Goal: Information Seeking & Learning: Learn about a topic

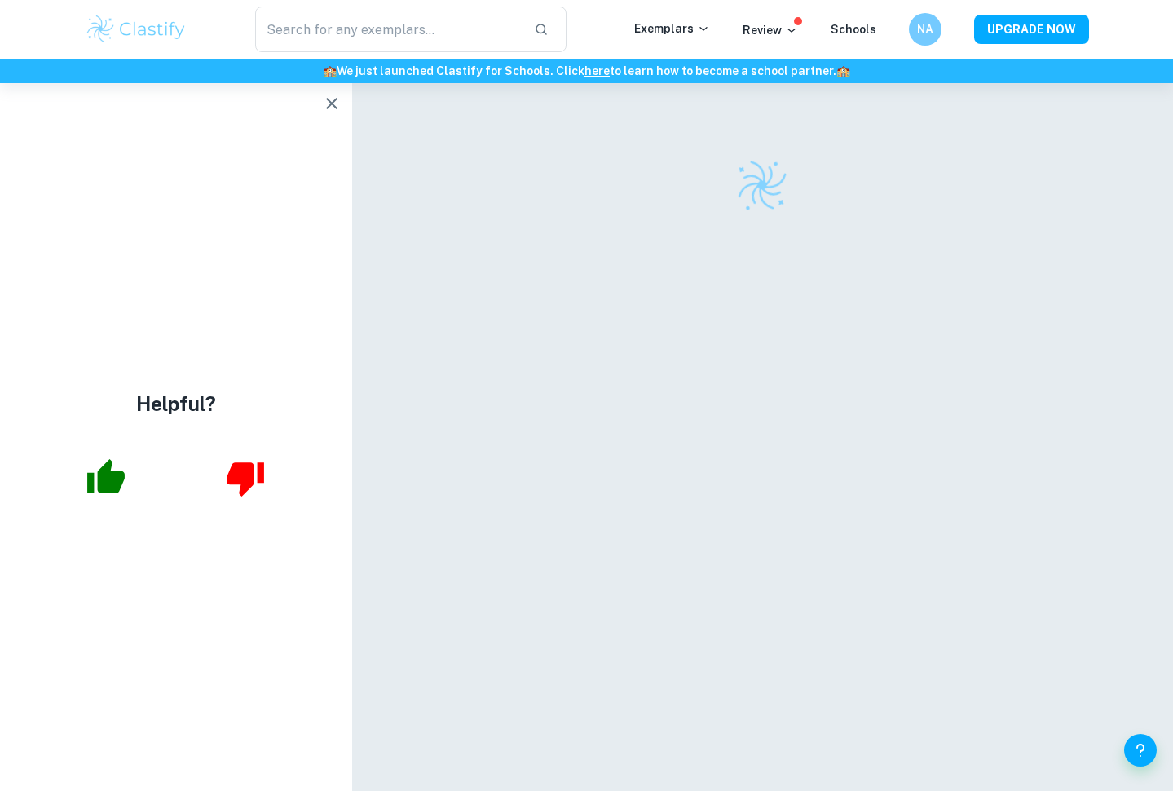
click at [328, 106] on icon "button" at bounding box center [332, 104] width 20 height 20
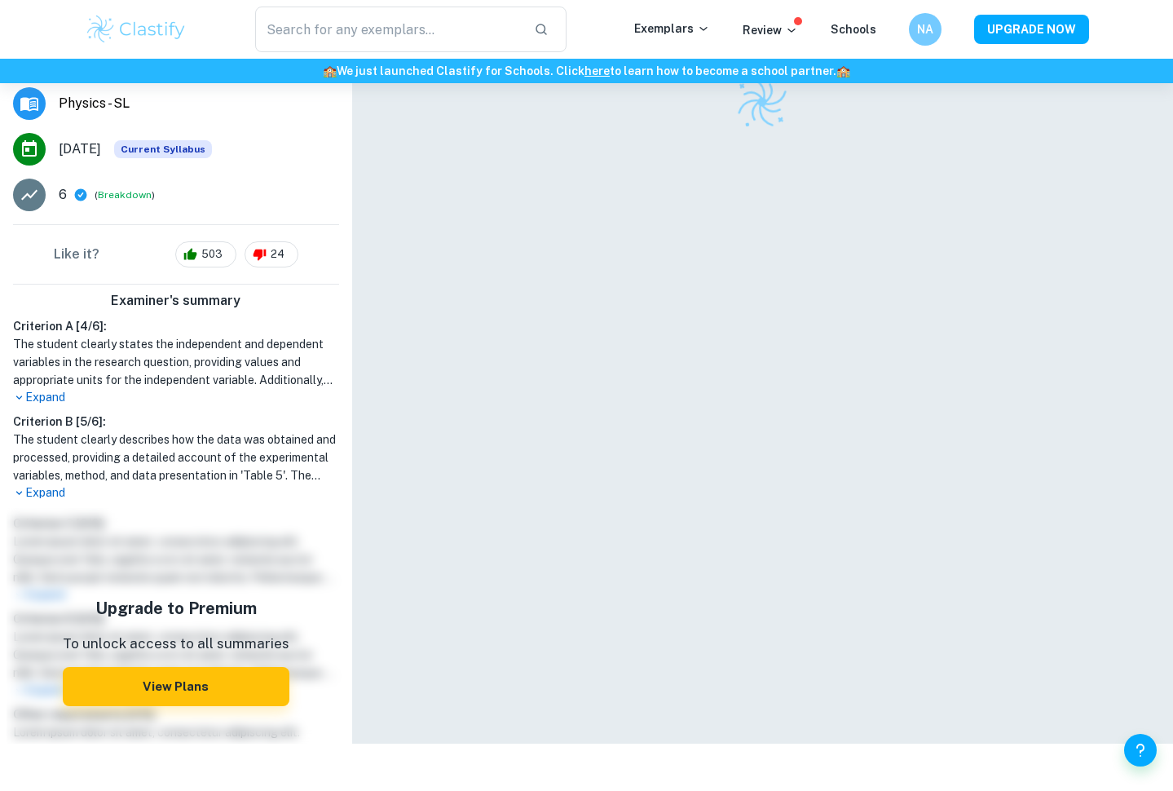
scroll to position [290, 0]
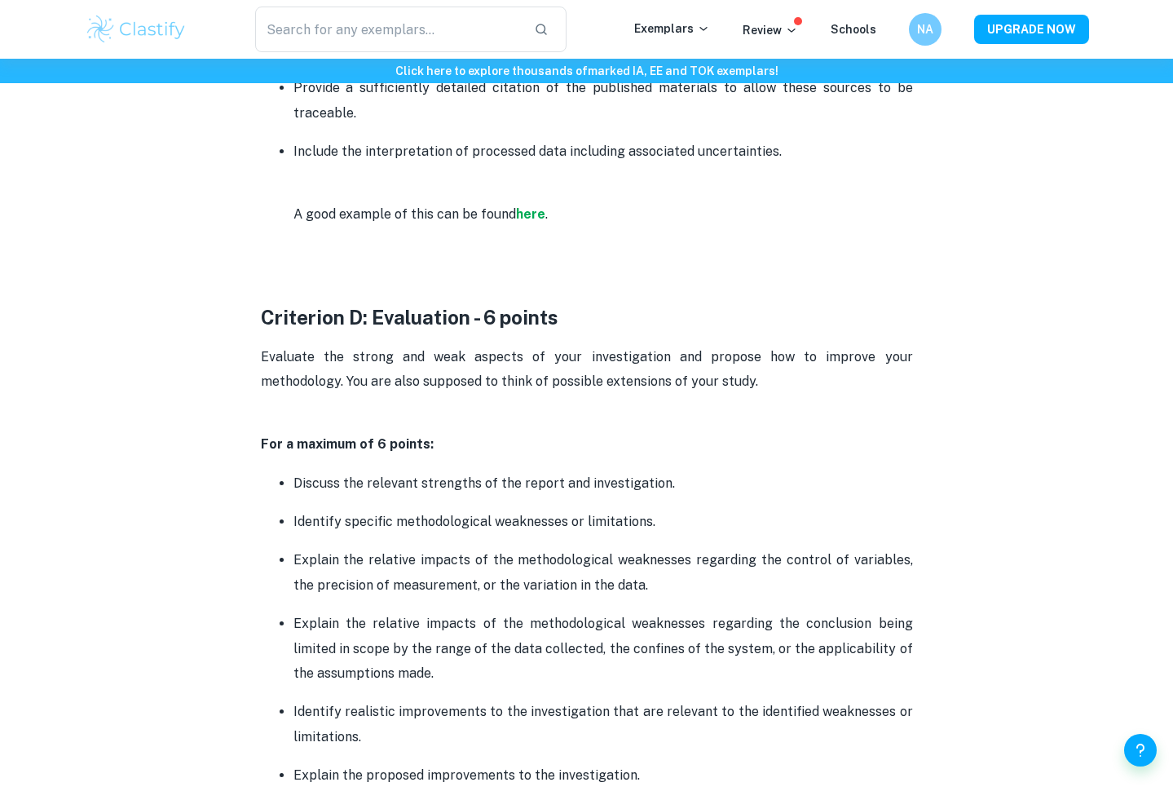
scroll to position [3107, 0]
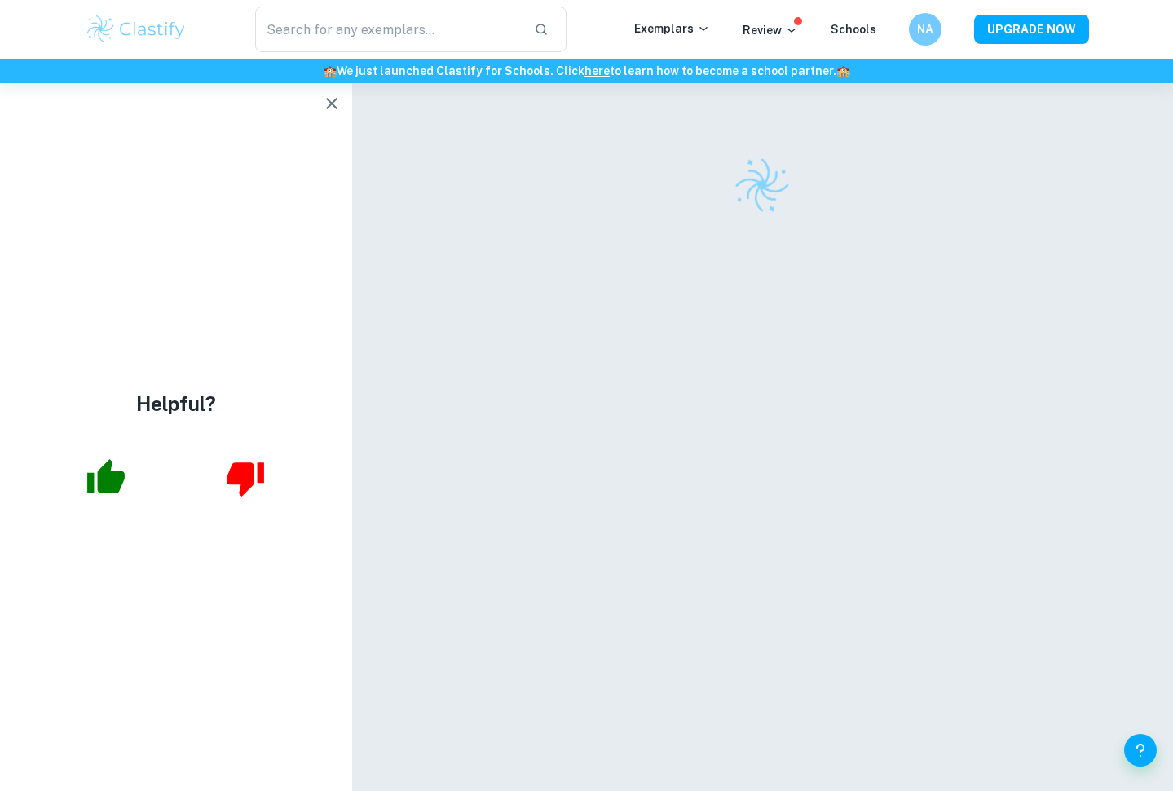
click at [323, 106] on icon "button" at bounding box center [332, 104] width 20 height 20
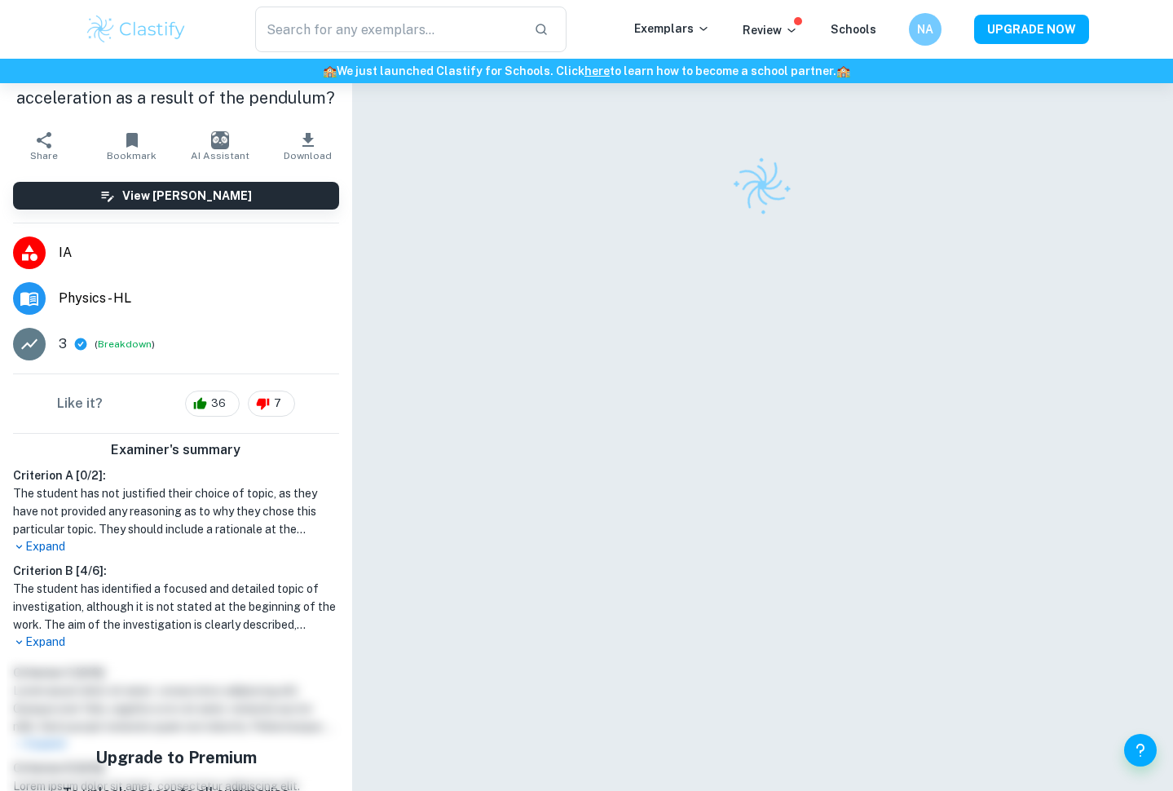
scroll to position [134, 0]
click at [48, 640] on p "Expand" at bounding box center [176, 641] width 326 height 17
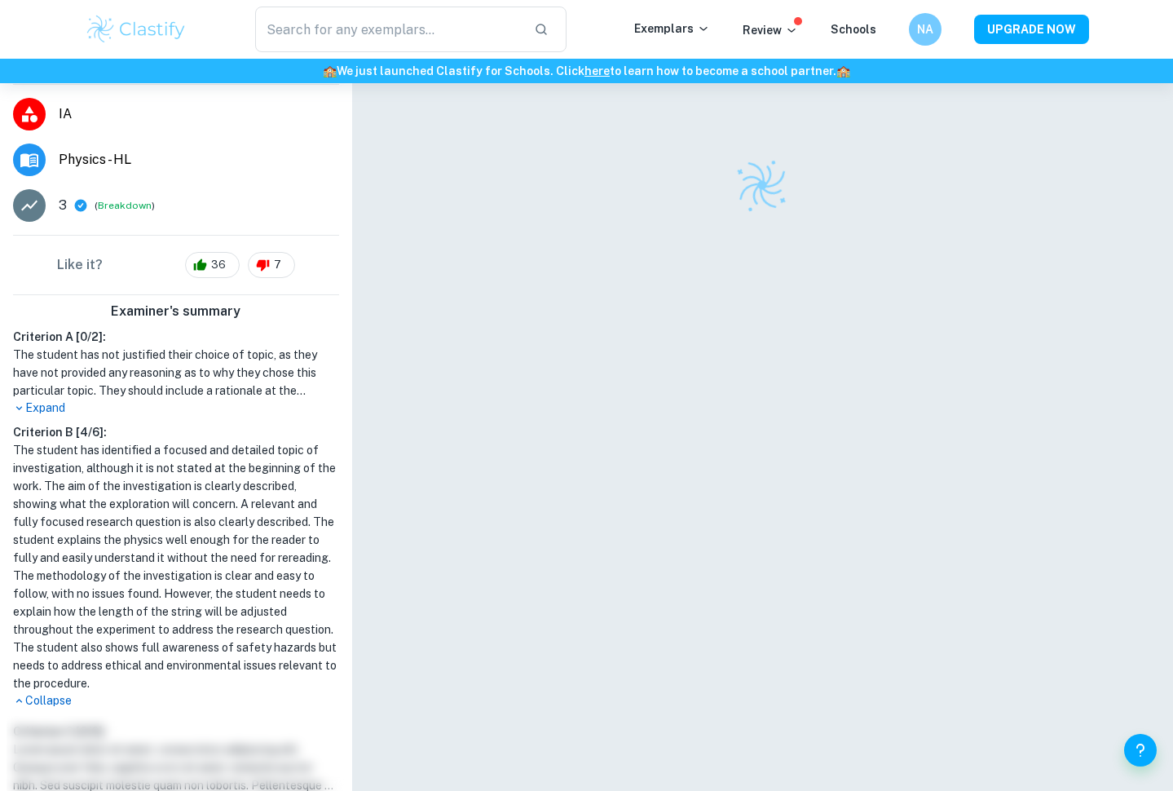
scroll to position [298, 0]
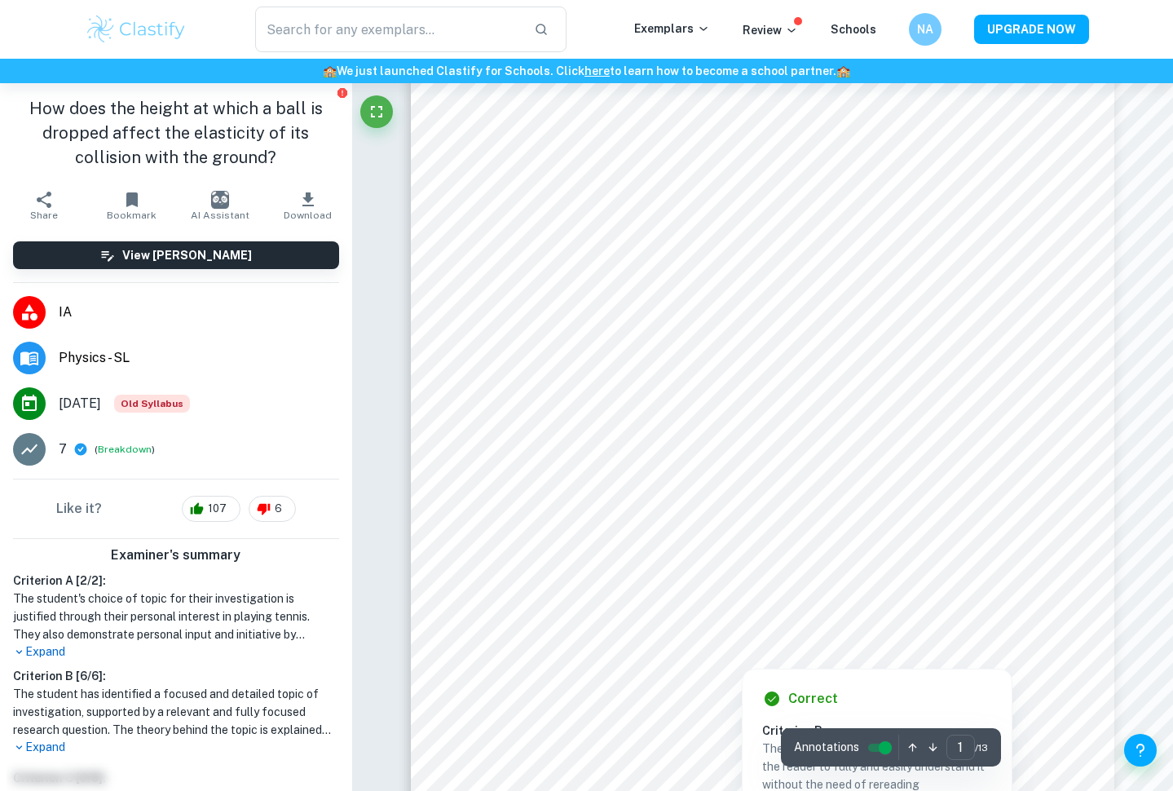
click at [526, 426] on div at bounding box center [818, 428] width 618 height 40
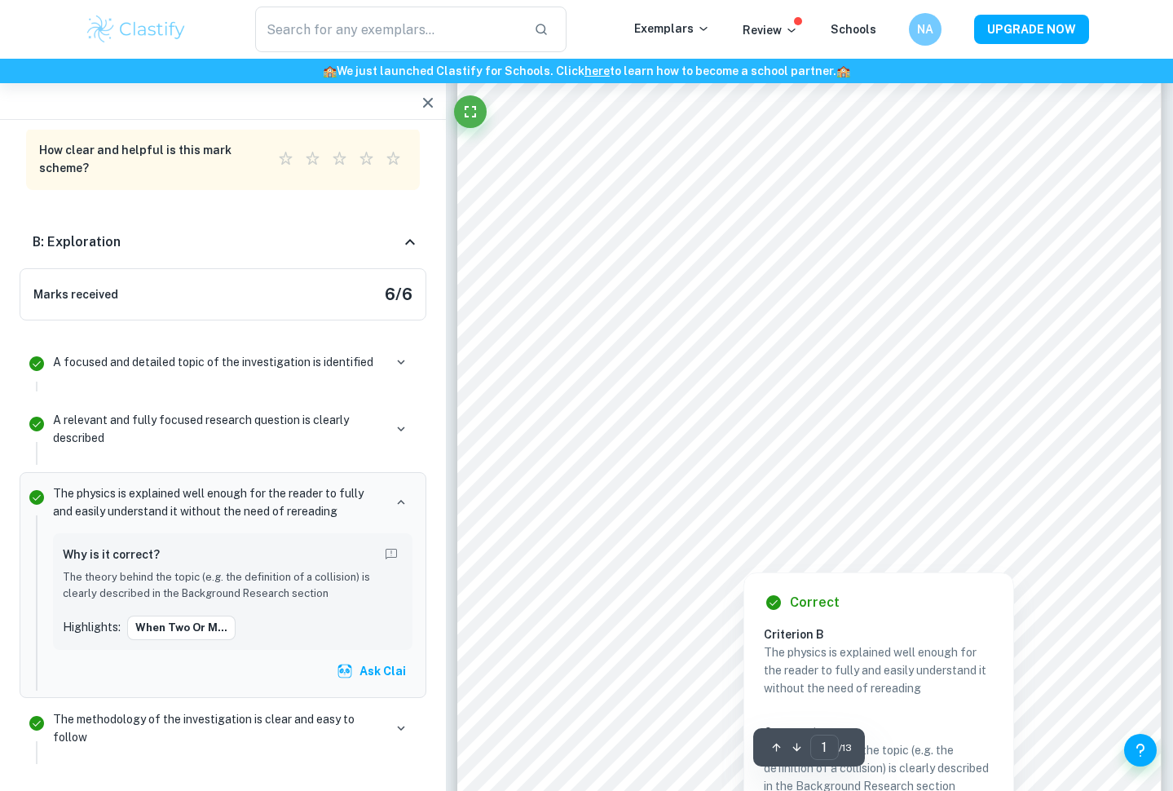
scroll to position [244, 0]
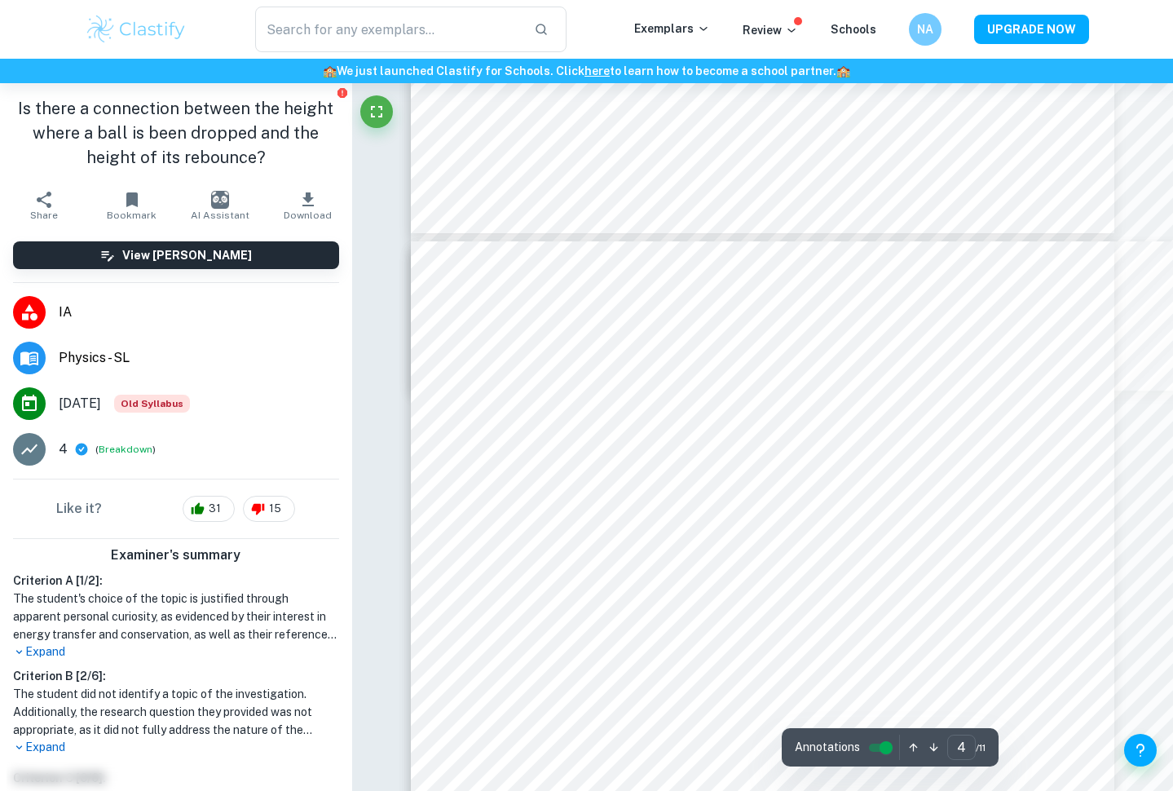
scroll to position [4468, 0]
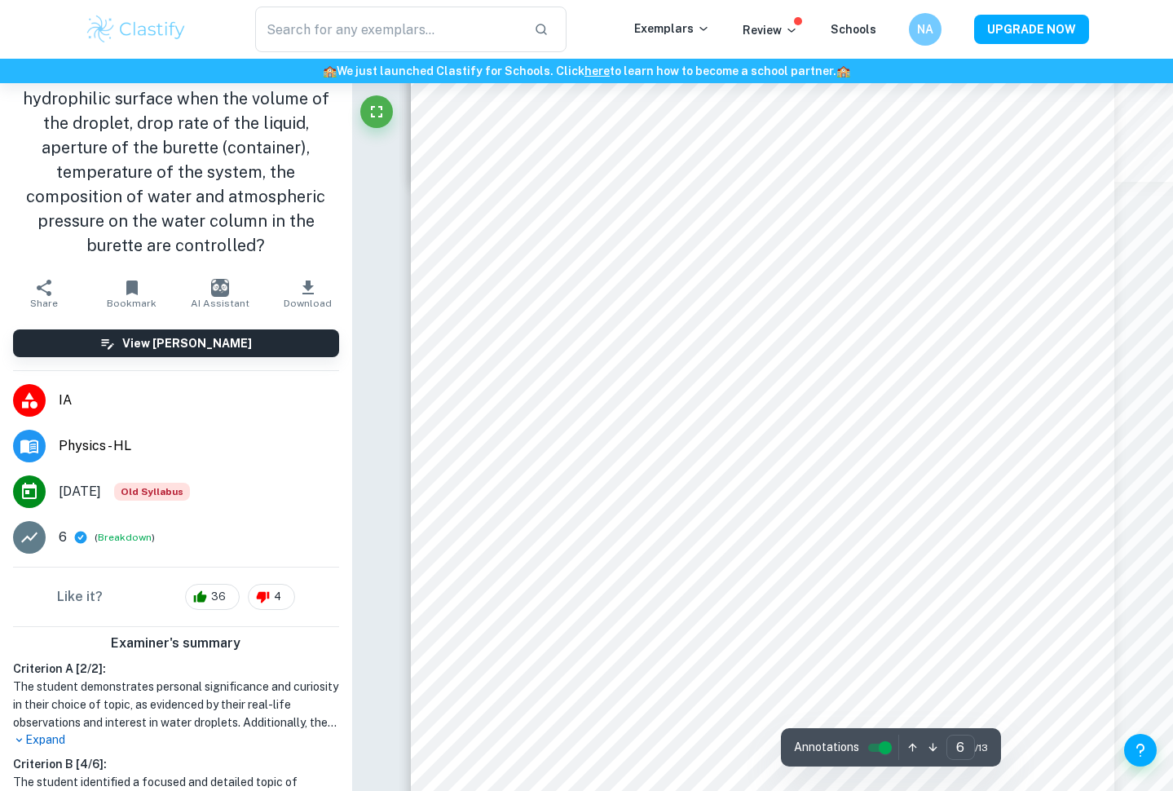
scroll to position [5351, 0]
